Goal: Task Accomplishment & Management: Use online tool/utility

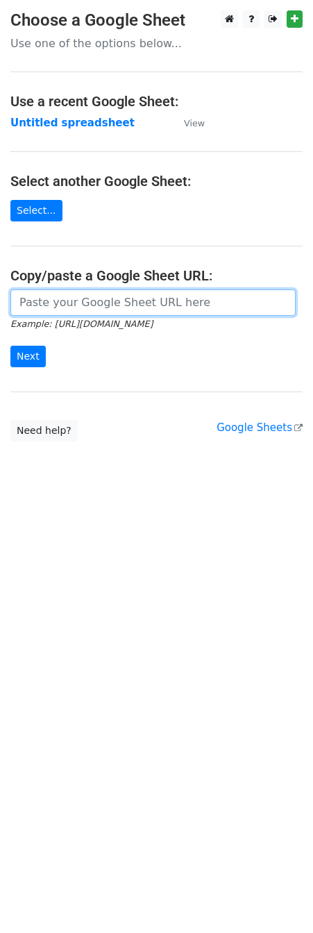
click at [83, 311] on input "url" at bounding box center [152, 302] width 285 height 26
paste input "https://docs.google.com/spreadsheets/d/1TFV68_IxIrt_og4Clogd47hHb5HEmUpaHVmF_tj…"
type input "https://docs.google.com/spreadsheets/d/1TFV68_IxIrt_og4Clogd47hHb5HEmUpaHVmF_tj…"
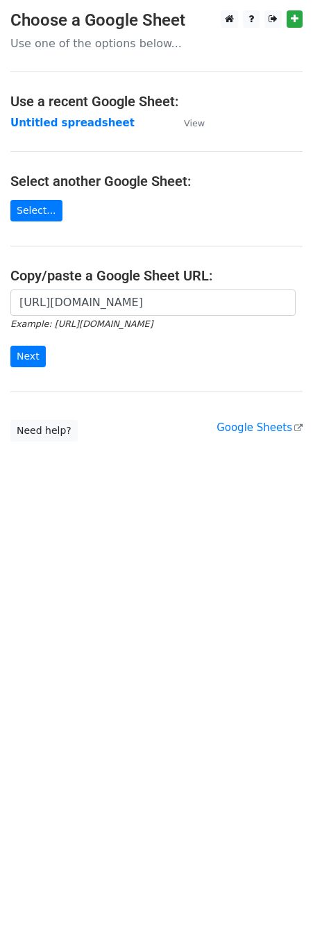
scroll to position [0, 0]
click at [27, 373] on div "https://docs.google.com/spreadsheets/d/1TFV68_IxIrt_og4Clogd47hHb5HEmUpaHVmF_tj…" at bounding box center [156, 335] width 313 height 92
click at [27, 358] on input "Next" at bounding box center [27, 357] width 35 height 22
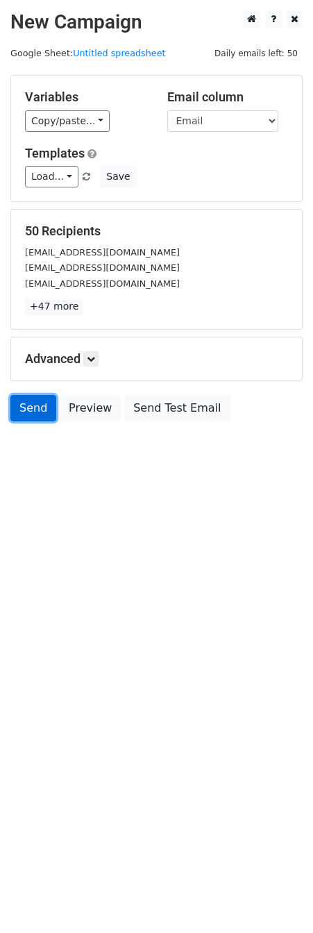
click at [42, 402] on link "Send" at bounding box center [33, 408] width 46 height 26
